Goal: Task Accomplishment & Management: Use online tool/utility

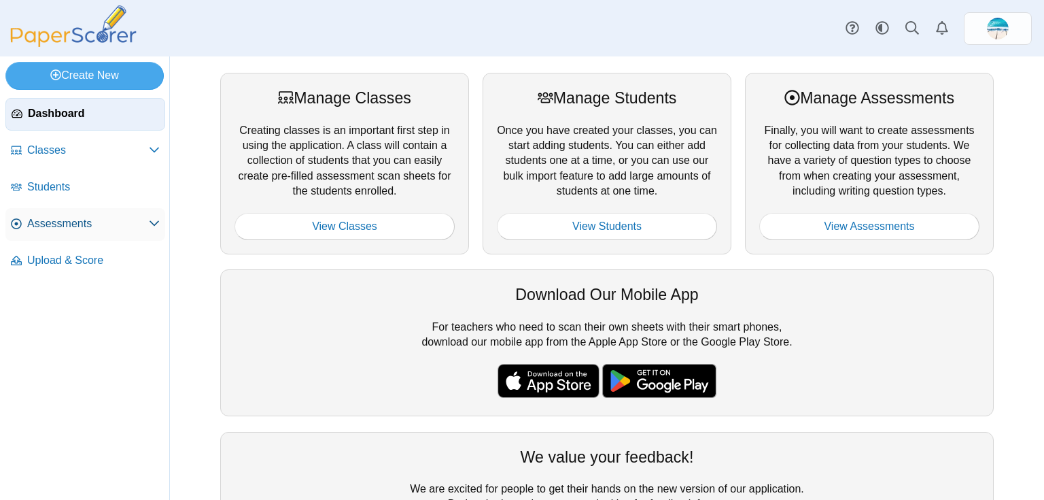
click at [47, 226] on span "Assessments" at bounding box center [88, 223] width 122 height 15
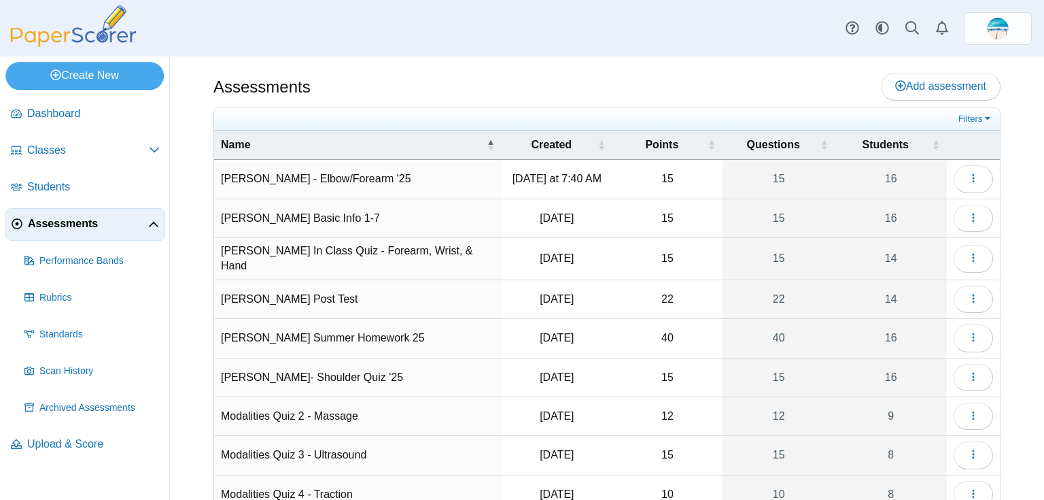
click at [341, 182] on td "[PERSON_NAME] - Elbow/Forearm '25" at bounding box center [358, 179] width 288 height 39
click at [969, 178] on icon "button" at bounding box center [973, 178] width 11 height 11
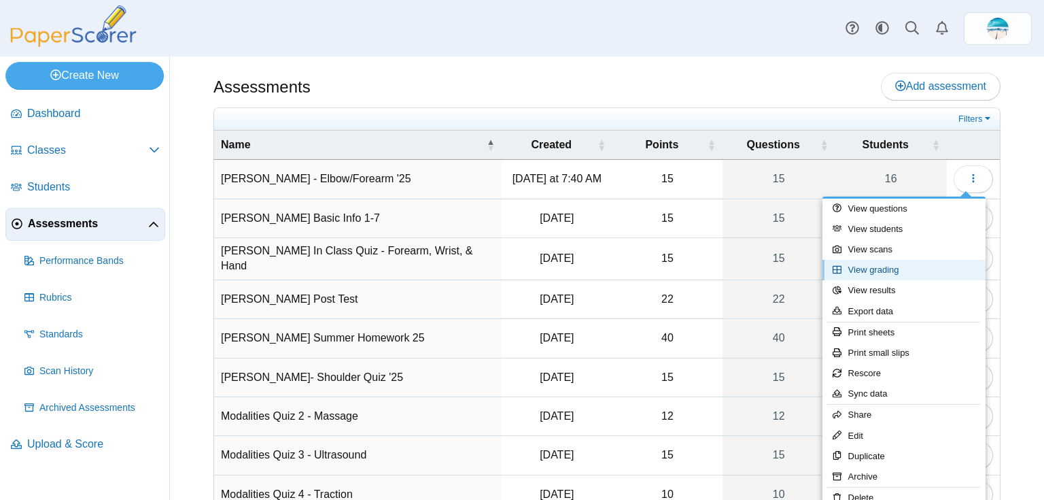
click at [937, 261] on link "View grading" at bounding box center [904, 270] width 163 height 20
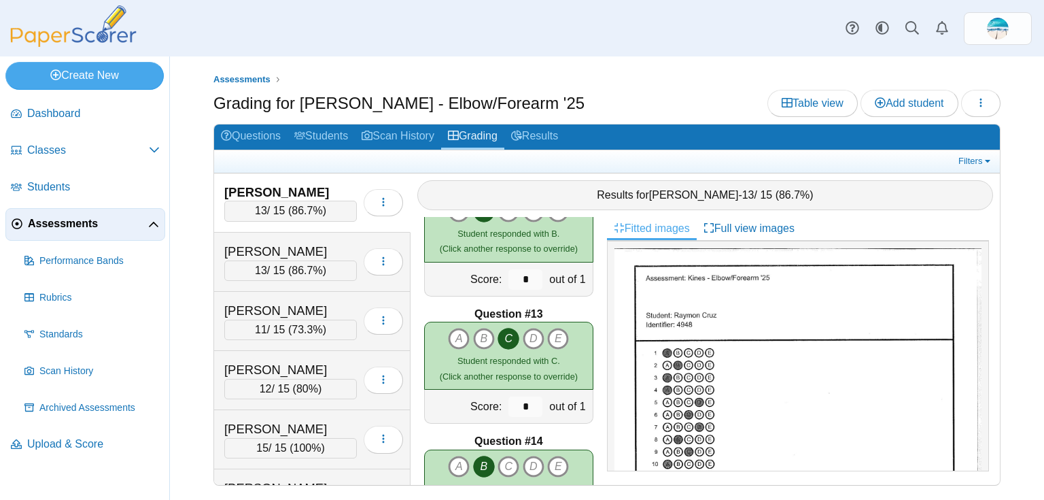
scroll to position [1452, 0]
click at [257, 248] on div "Flores, Lauren" at bounding box center [290, 252] width 133 height 18
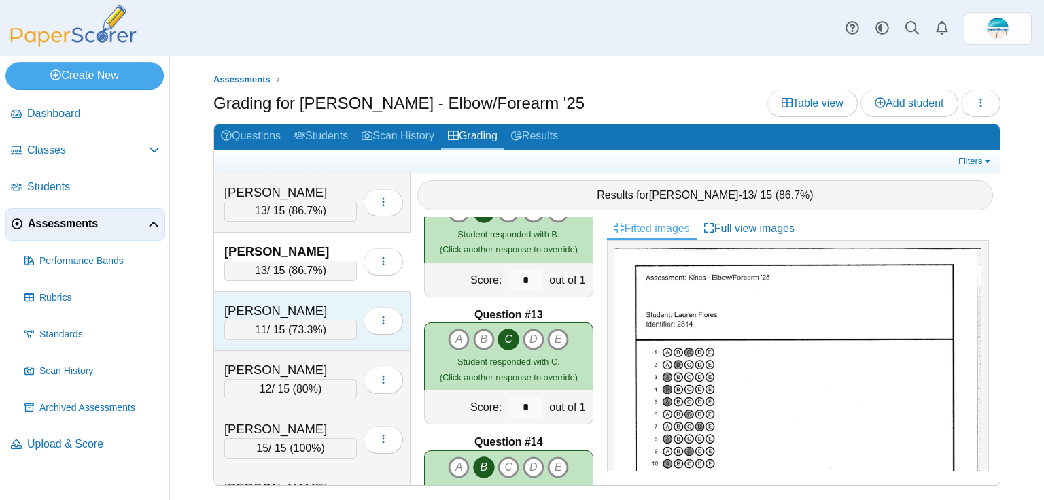
click at [278, 310] on div "Forrest, Trevor" at bounding box center [290, 311] width 133 height 18
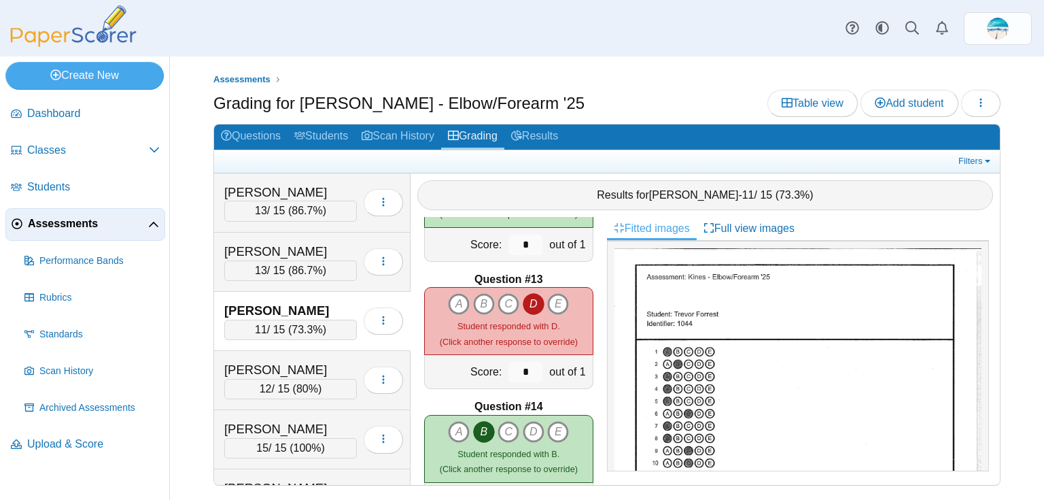
scroll to position [1506, 0]
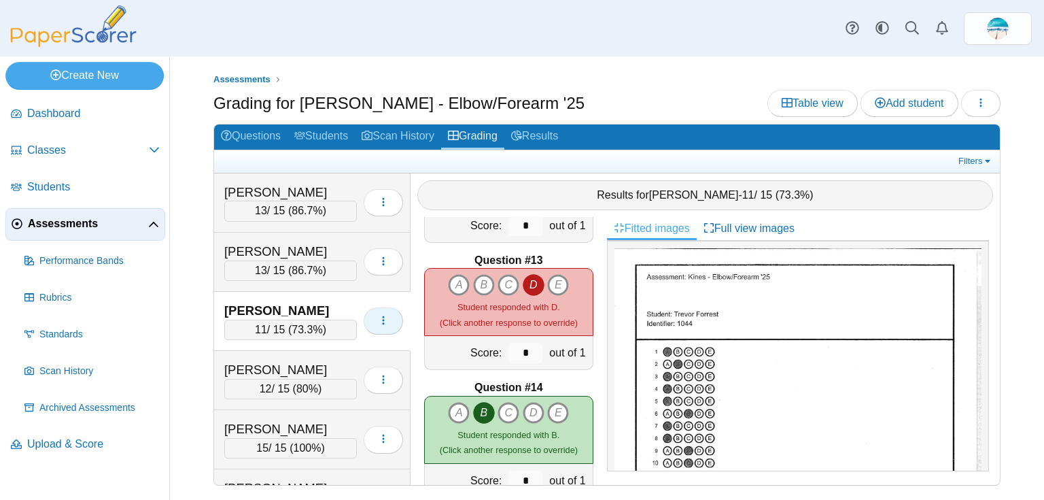
click at [378, 315] on icon "button" at bounding box center [383, 320] width 11 height 11
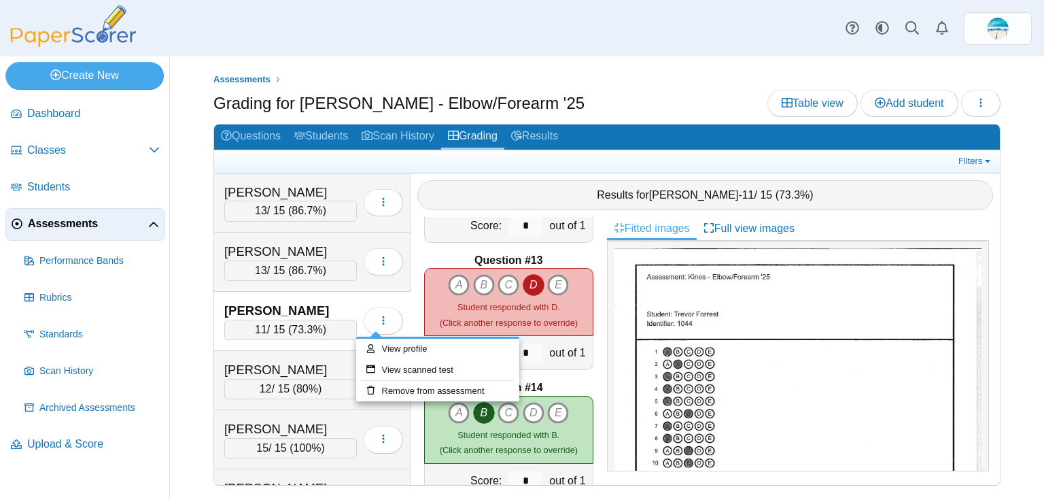
click at [510, 253] on b "Question #13" at bounding box center [508, 260] width 68 height 15
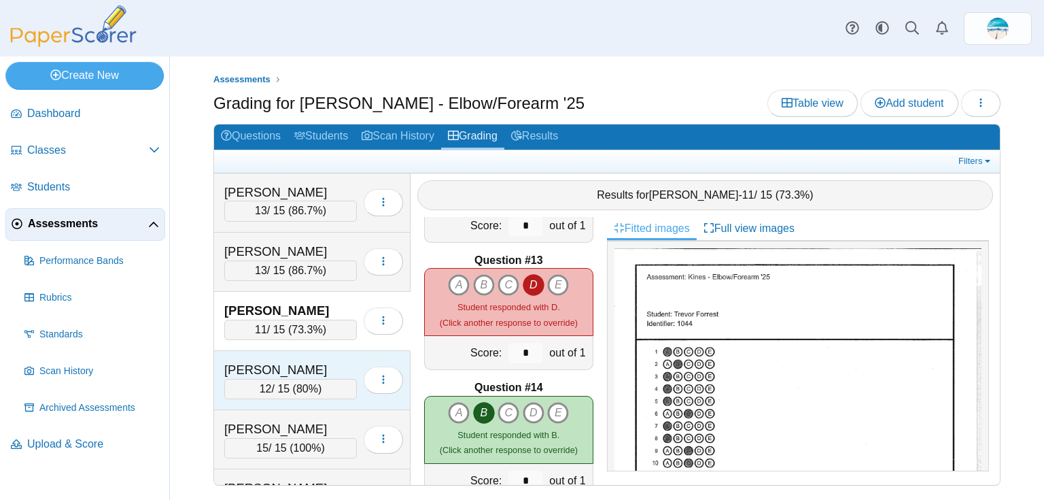
click at [232, 367] on div "Foster, Elaine" at bounding box center [290, 370] width 133 height 18
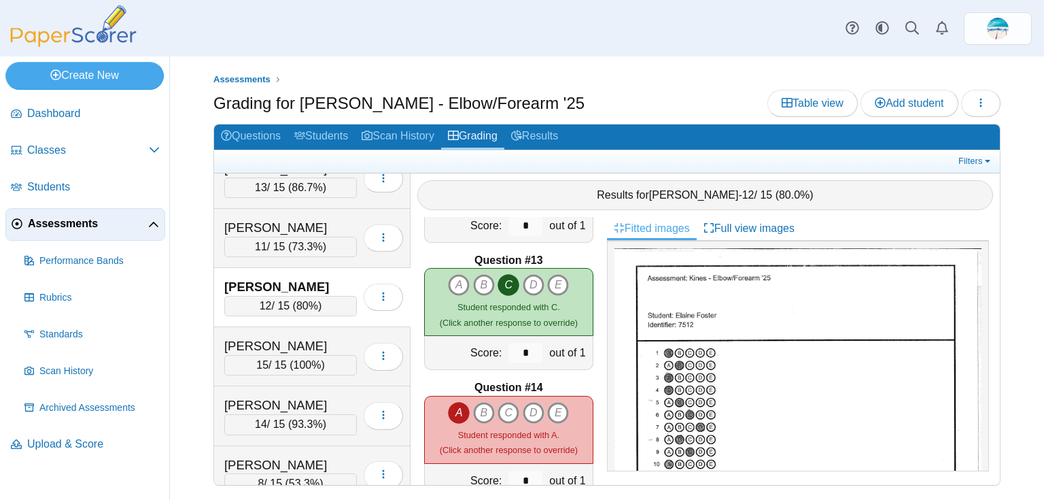
scroll to position [109, 0]
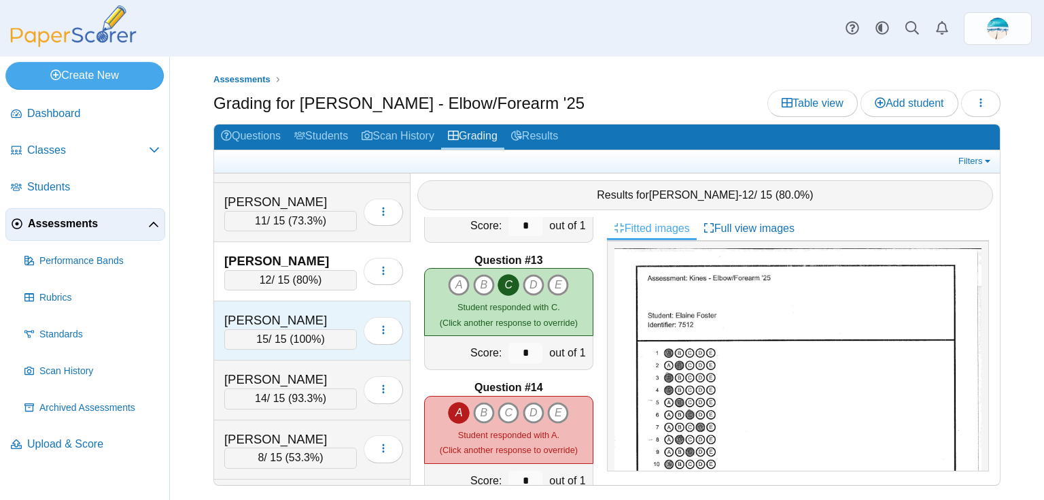
click at [258, 320] on div "Grafton, Bryant" at bounding box center [290, 320] width 133 height 18
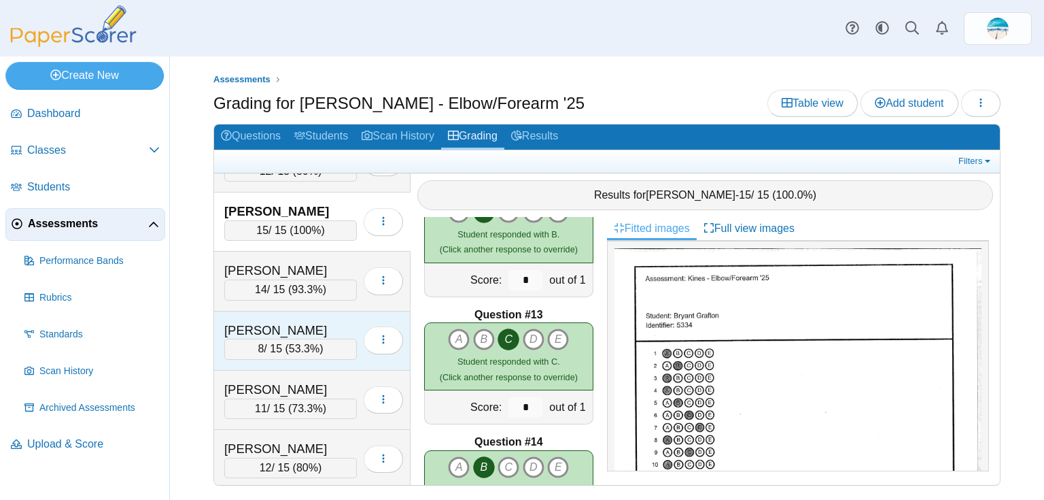
scroll to position [218, 0]
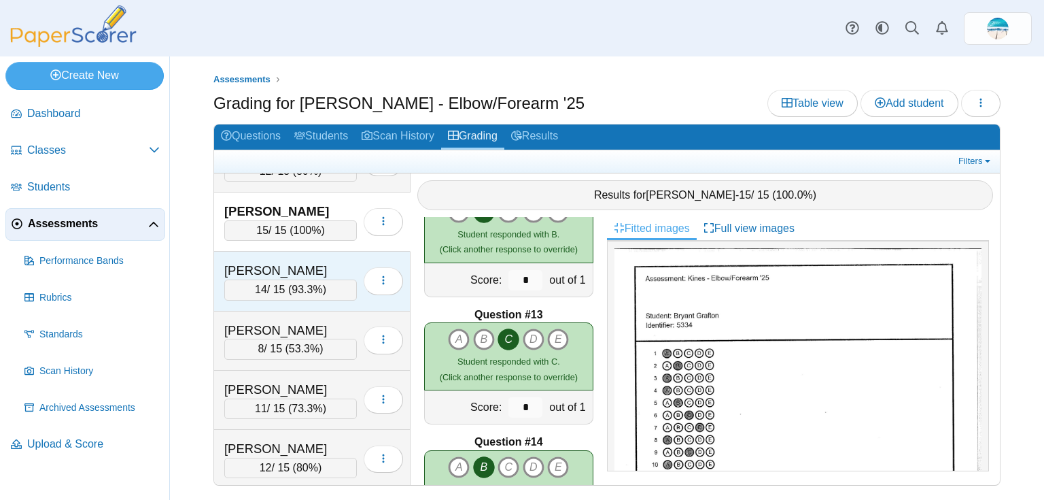
click at [269, 266] on div "Kaufmann, Kaitlyn" at bounding box center [290, 271] width 133 height 18
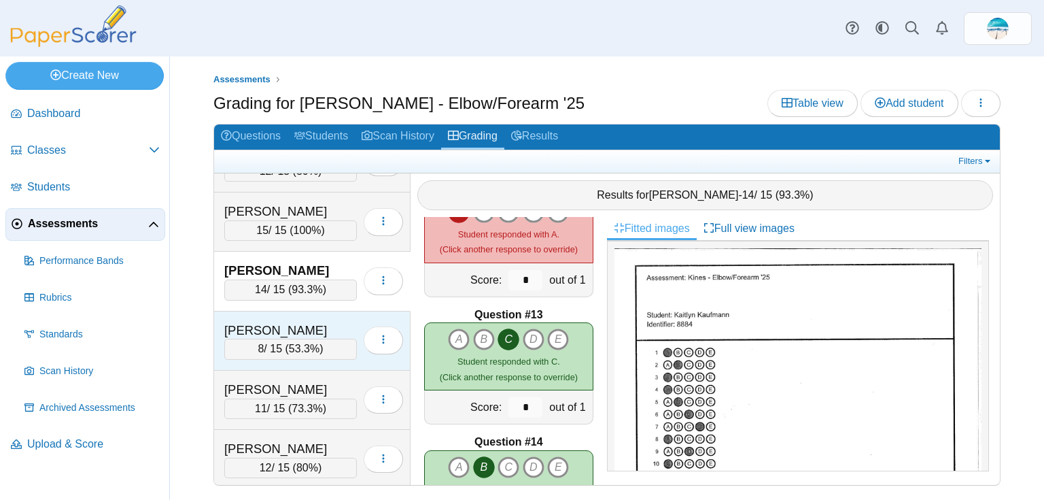
click at [268, 327] on div "Keller, Cameron" at bounding box center [290, 331] width 133 height 18
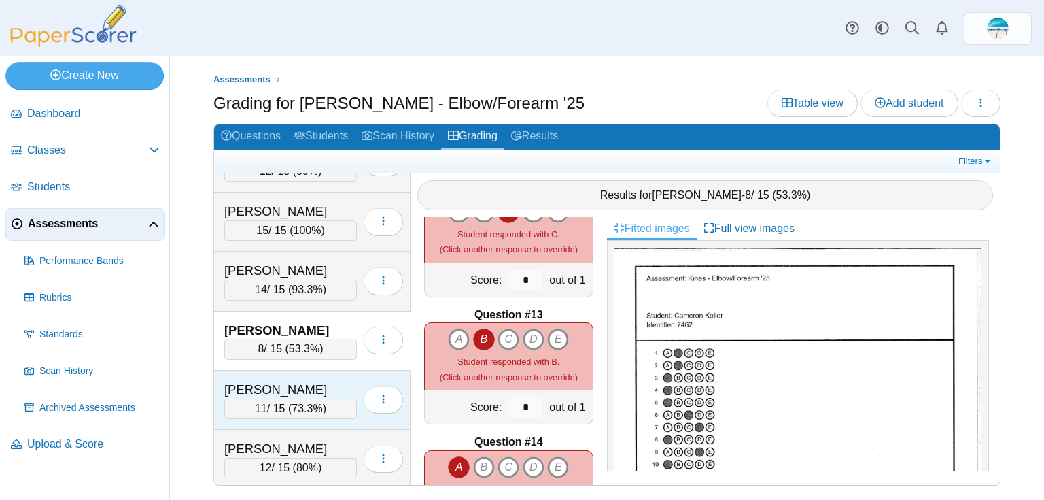
click at [273, 381] on div "Lee, Daniel" at bounding box center [290, 390] width 133 height 18
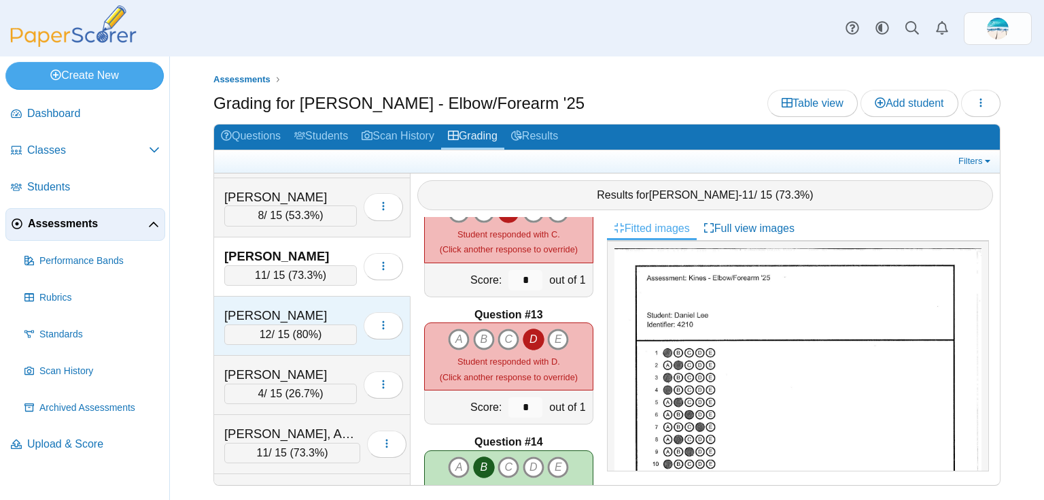
scroll to position [326, 0]
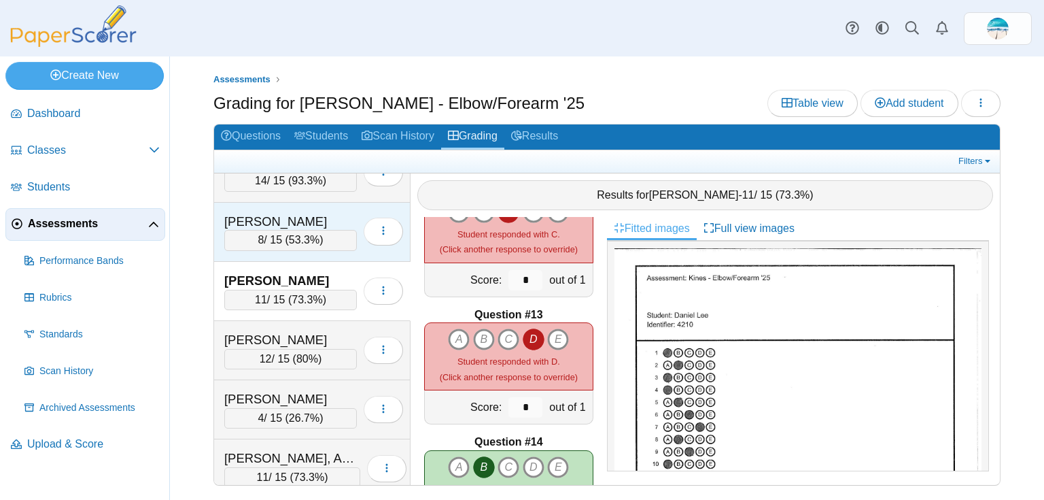
click at [266, 217] on div "Keller, Cameron" at bounding box center [290, 222] width 133 height 18
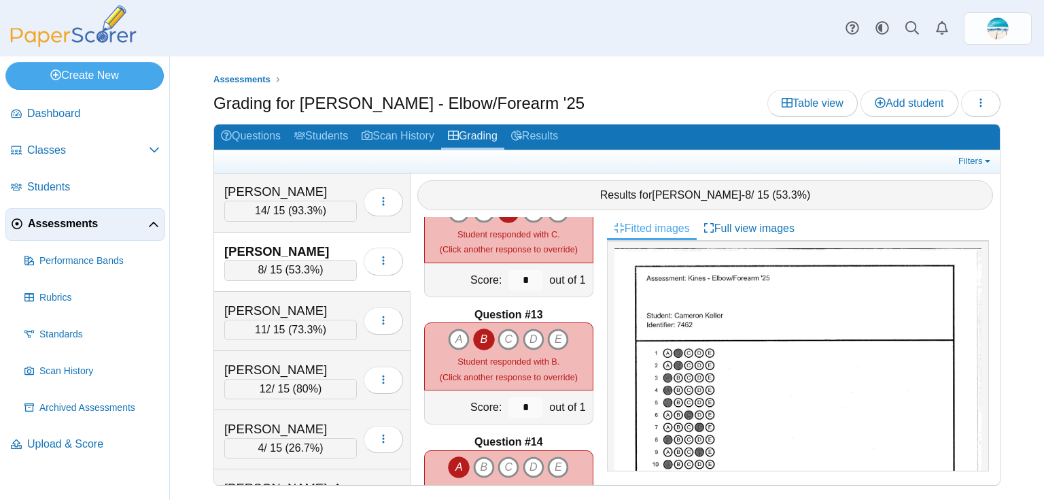
scroll to position [272, 0]
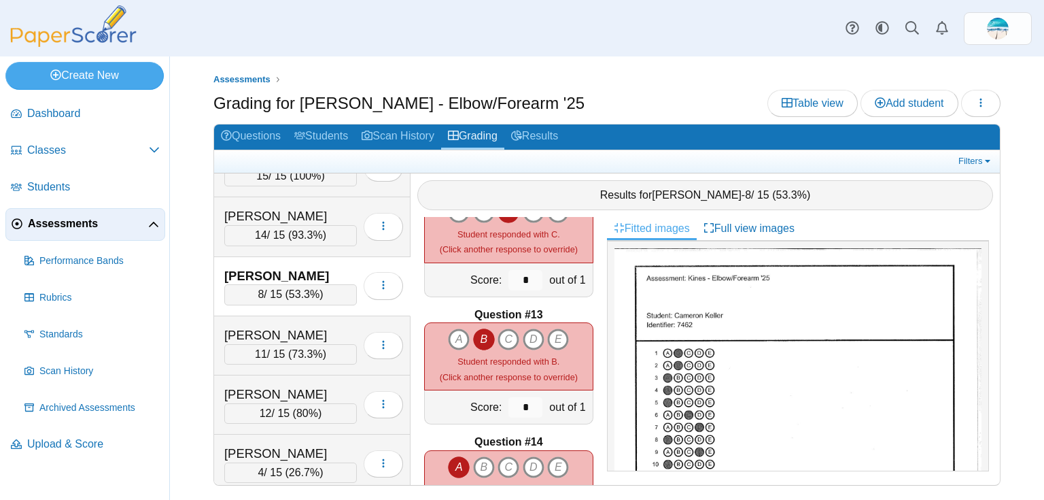
click at [266, 217] on div "Kaufmann, Kaitlyn" at bounding box center [290, 216] width 133 height 18
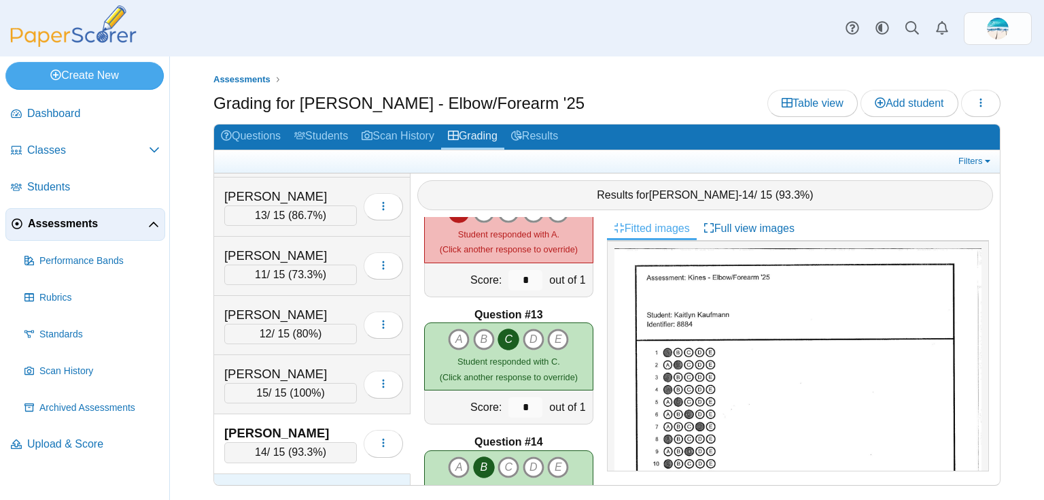
scroll to position [54, 0]
click at [270, 247] on div "Forrest, Trevor" at bounding box center [290, 256] width 133 height 18
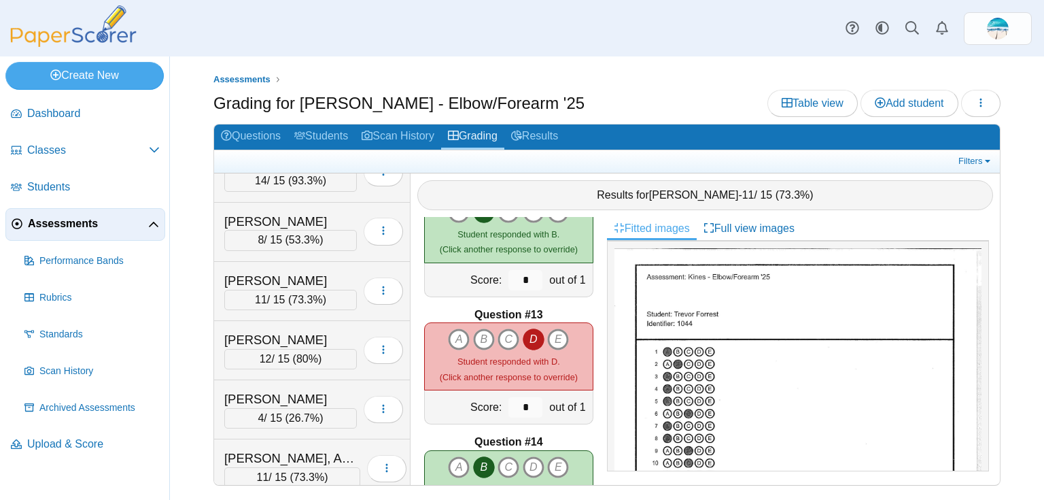
scroll to position [381, 0]
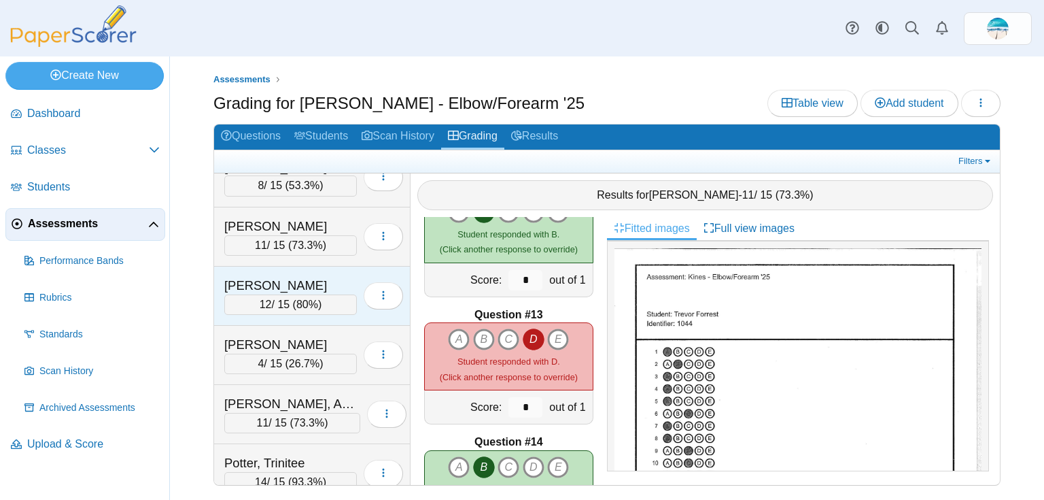
click at [270, 283] on div "Lewis, Drew" at bounding box center [290, 286] width 133 height 18
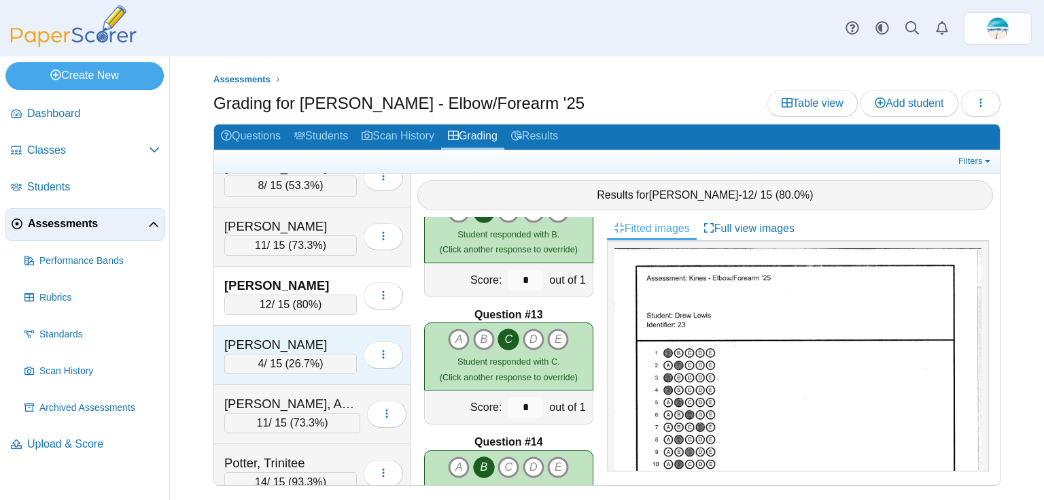
click at [265, 343] on div "Martin, Kayla" at bounding box center [290, 345] width 133 height 18
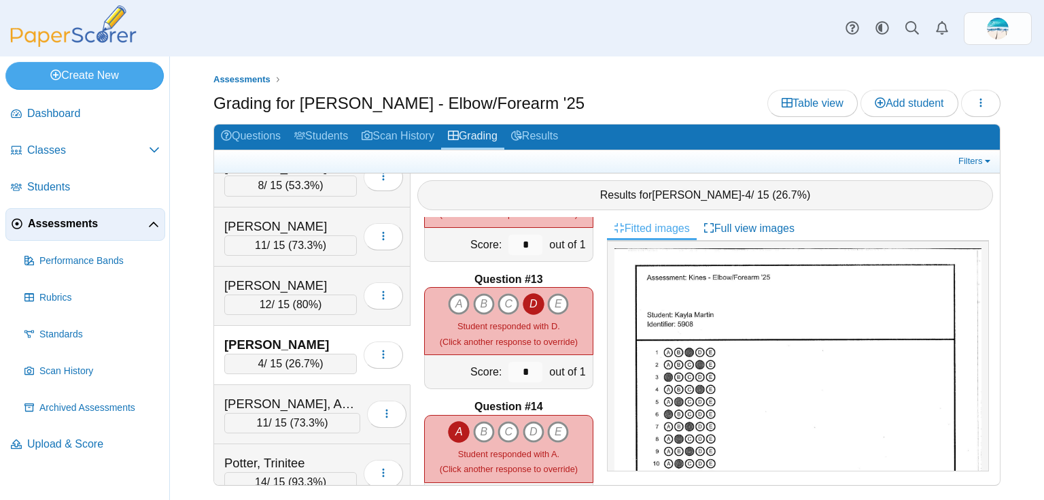
scroll to position [1506, 0]
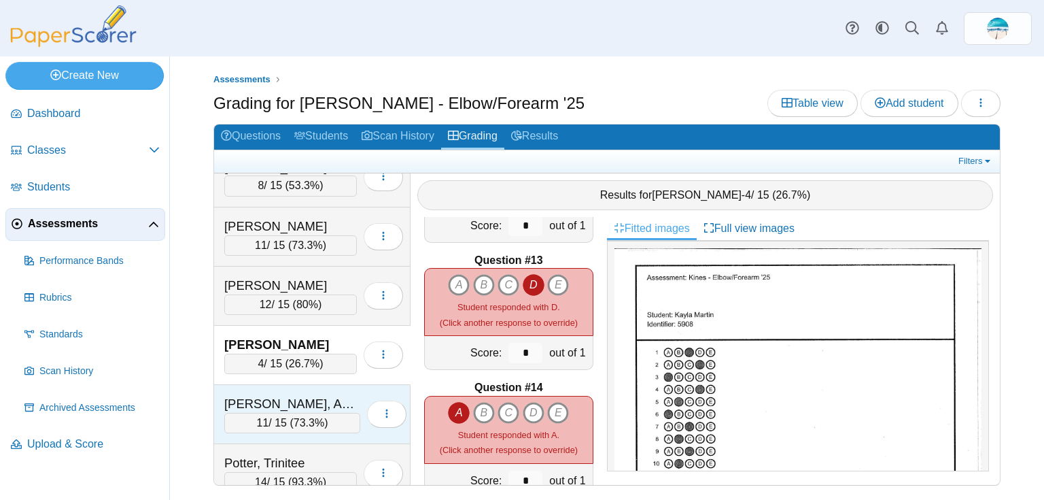
click at [266, 397] on div "Pilcher, Aniston" at bounding box center [292, 404] width 136 height 18
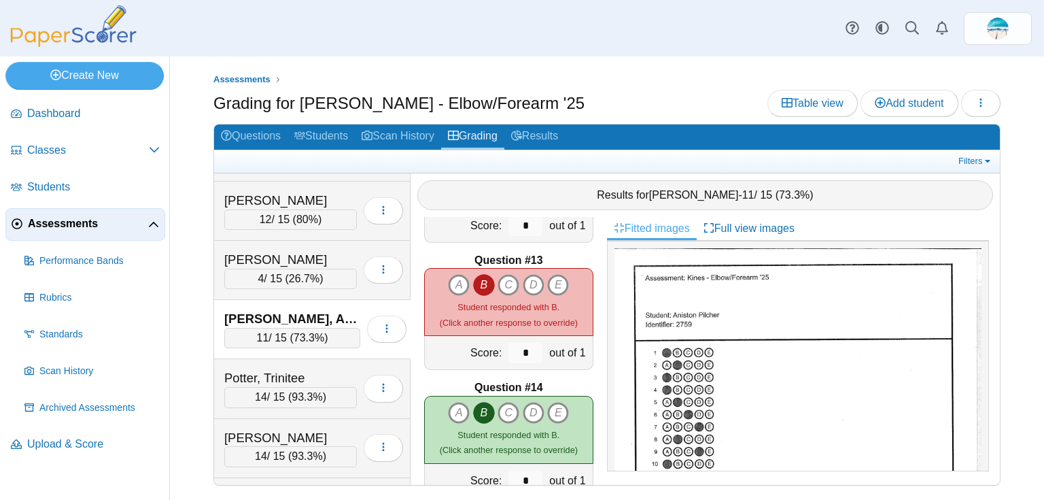
scroll to position [479, 0]
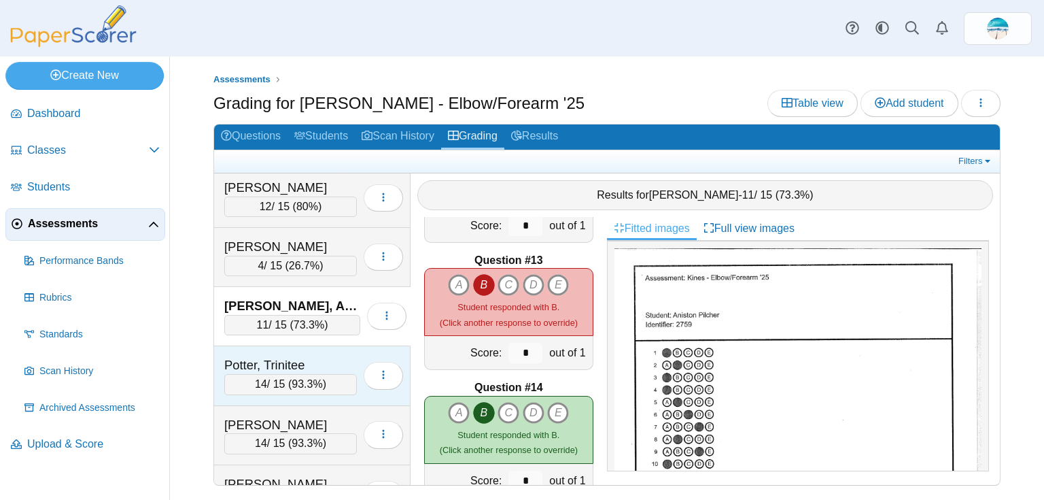
click at [250, 358] on div "Potter, Trinitee" at bounding box center [290, 365] width 133 height 18
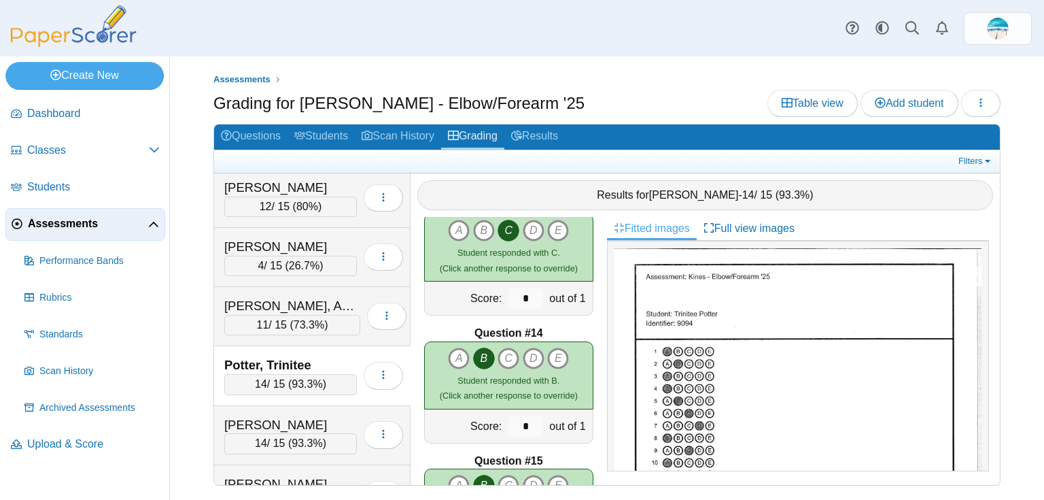
scroll to position [1506, 0]
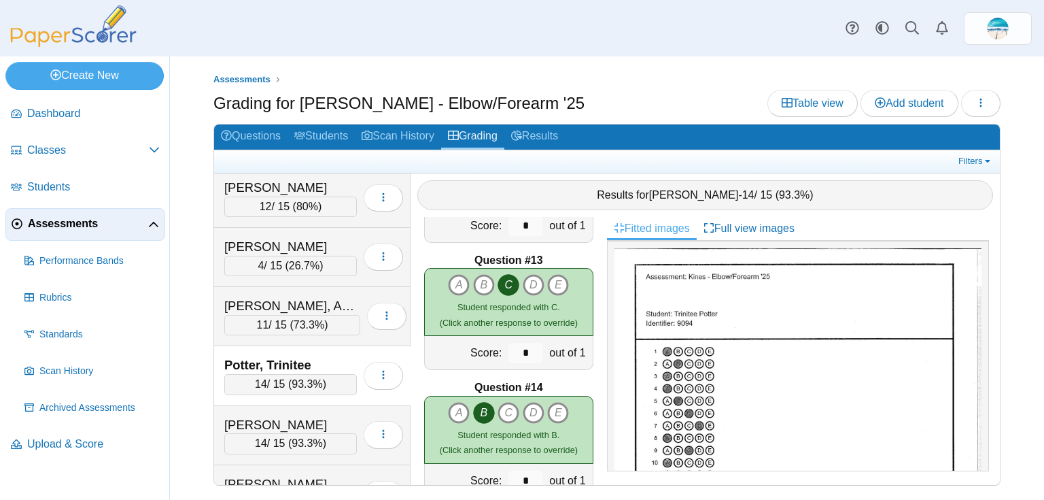
click at [299, 356] on div "Potter, Trinitee" at bounding box center [290, 365] width 133 height 18
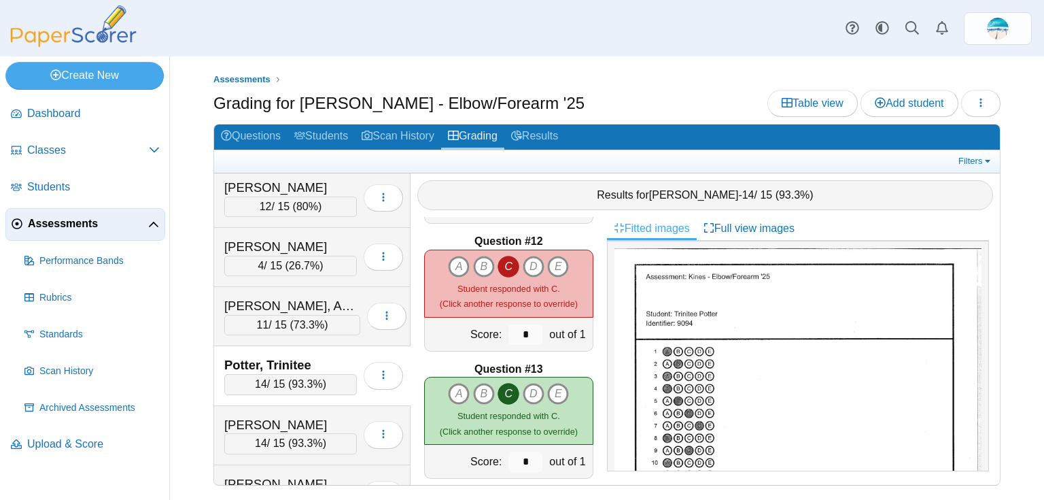
scroll to position [533, 0]
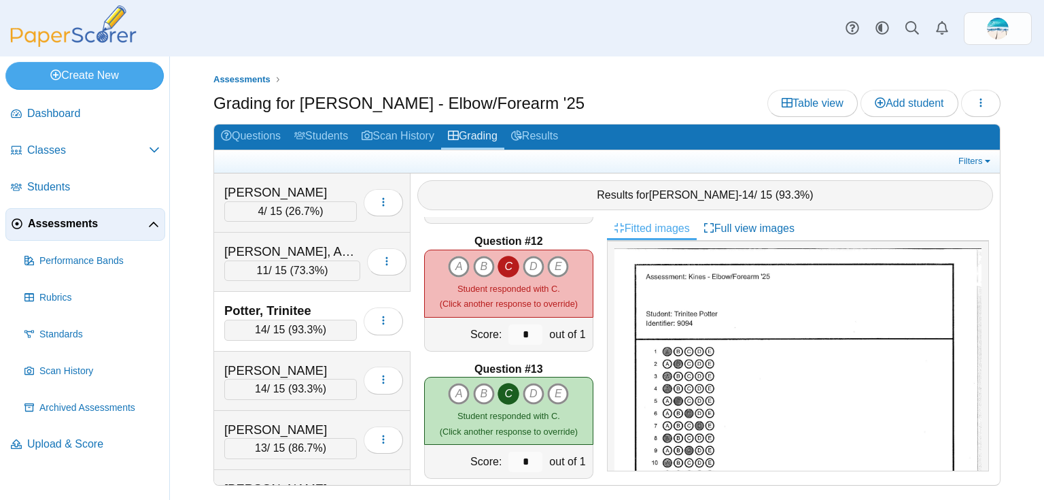
click at [280, 305] on div "Potter, Trinitee" at bounding box center [290, 311] width 133 height 18
click at [286, 362] on div "Rackleff, Darren" at bounding box center [290, 371] width 133 height 18
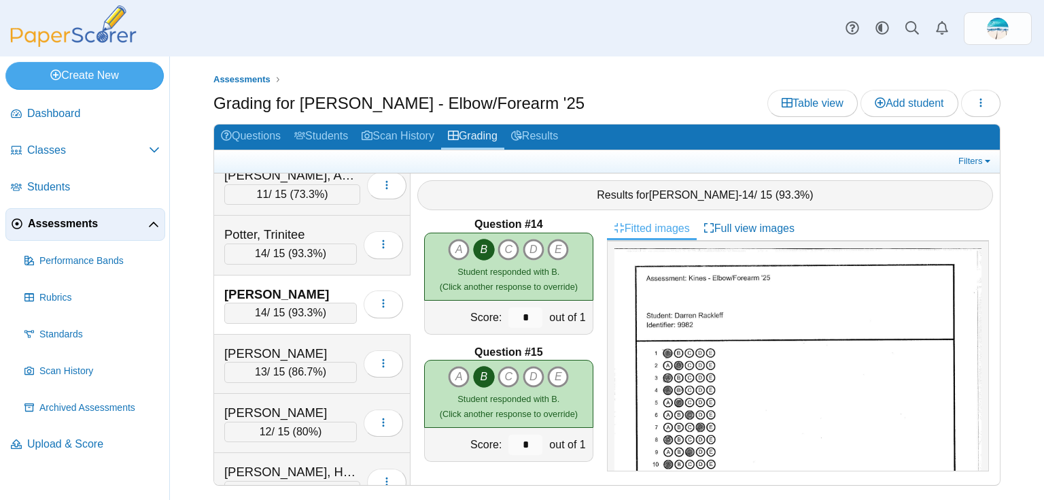
scroll to position [628, 0]
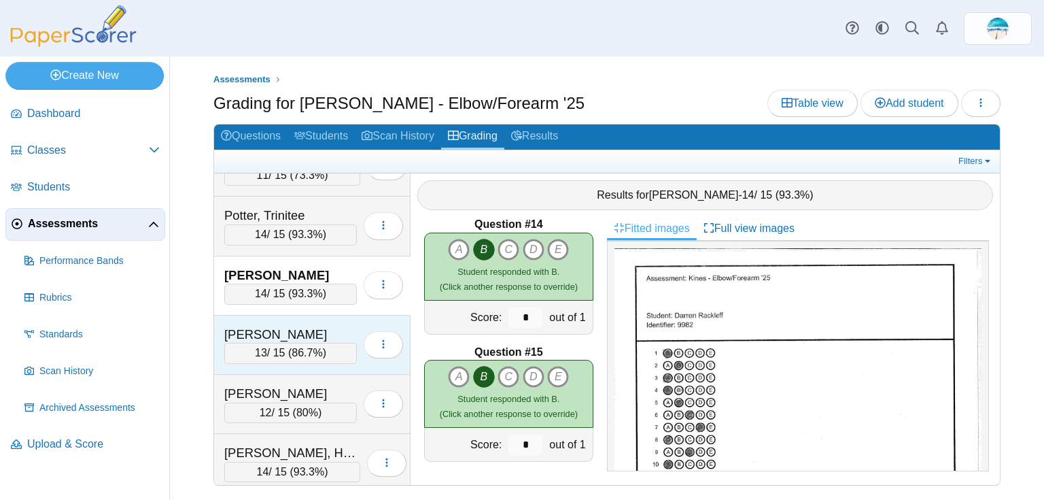
click at [286, 326] on div "Torres, Gabriel" at bounding box center [290, 335] width 133 height 18
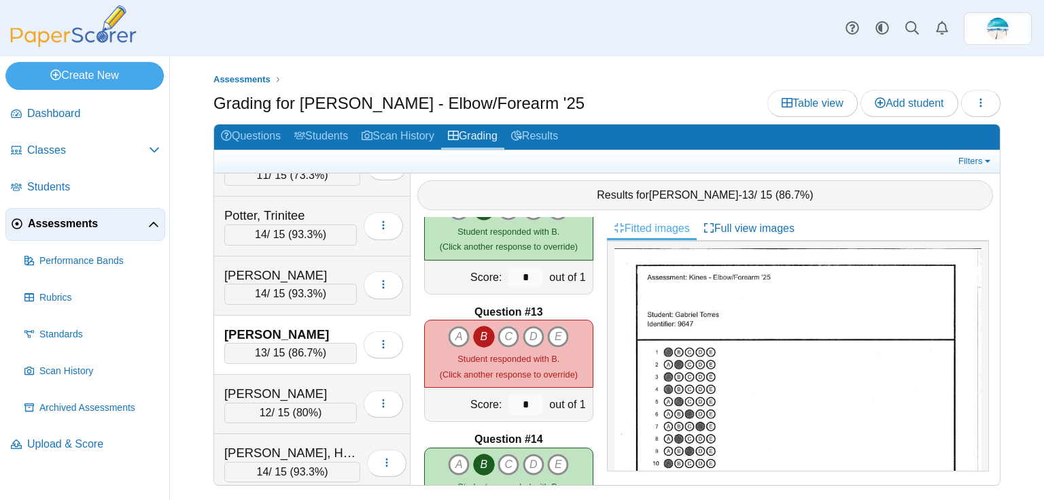
scroll to position [1452, 0]
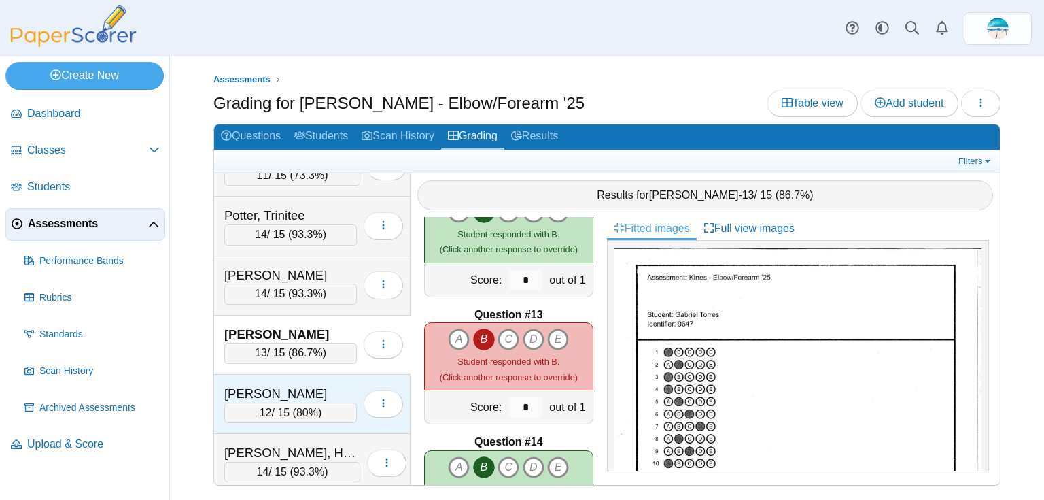
click at [242, 385] on div "Tursi, Taylor" at bounding box center [290, 394] width 133 height 18
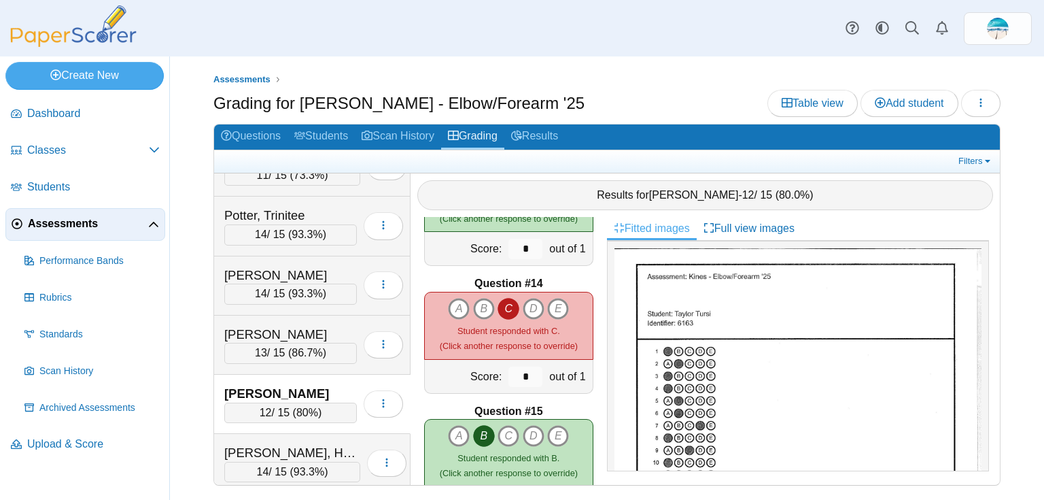
scroll to position [1615, 0]
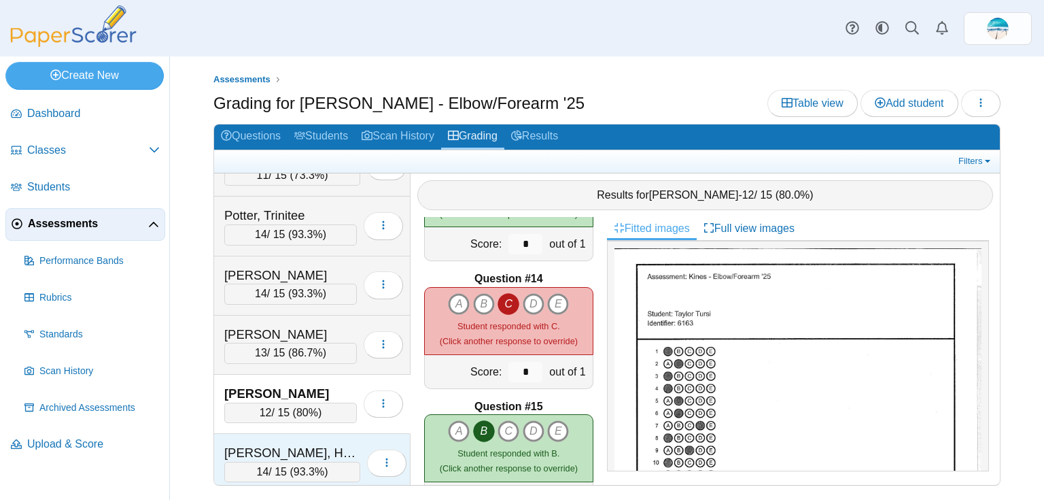
click at [273, 444] on div "Zakovsky, Hunter" at bounding box center [292, 453] width 136 height 18
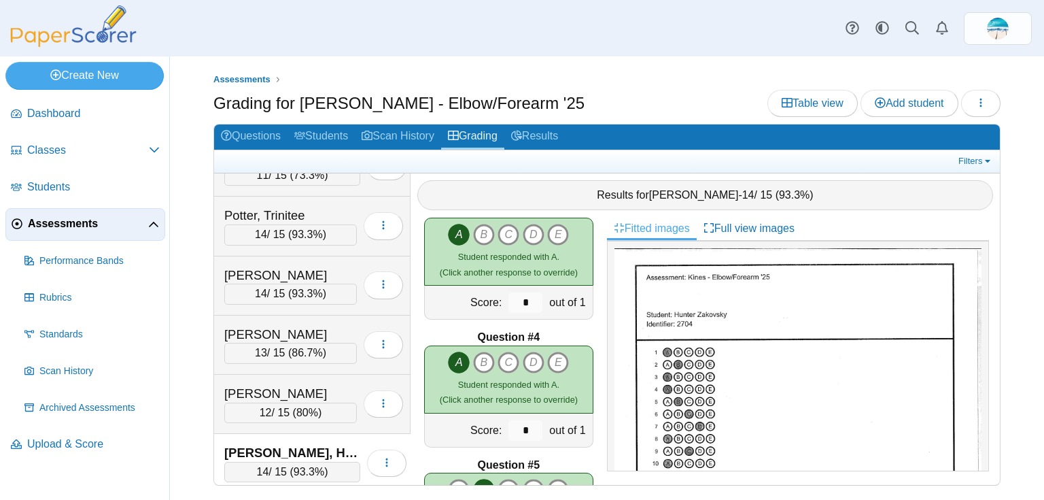
scroll to position [218, 0]
